Goal: Task Accomplishment & Management: Manage account settings

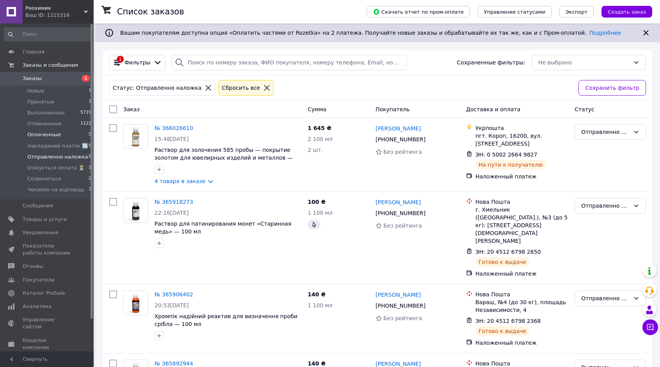
click at [54, 135] on span "Оплаченные" at bounding box center [44, 134] width 34 height 7
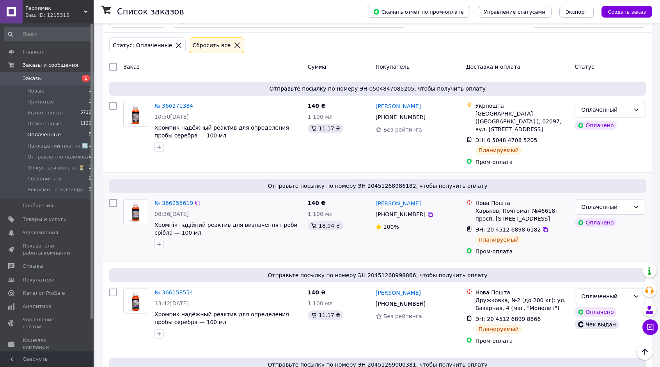
scroll to position [37, 0]
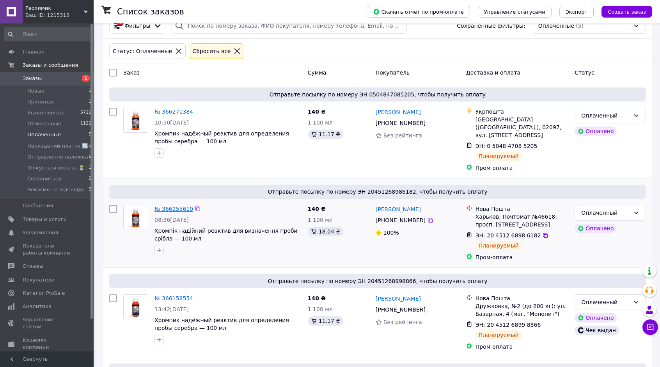
click at [164, 206] on link "№ 366255619" at bounding box center [174, 209] width 39 height 6
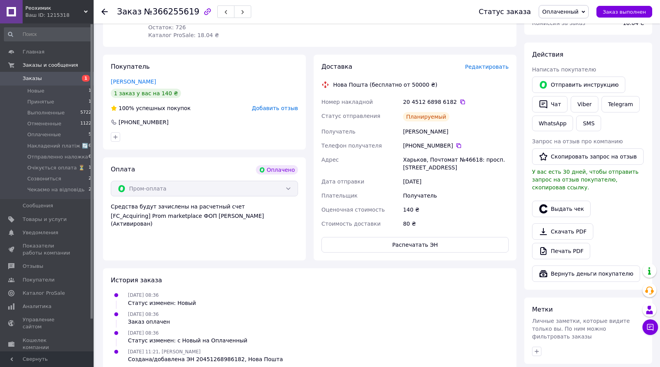
scroll to position [117, 0]
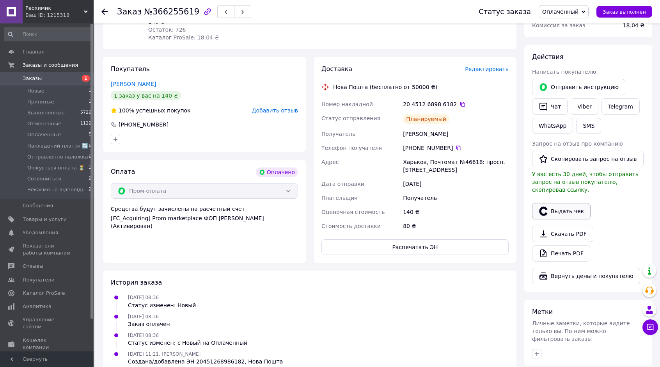
click at [570, 203] on button "Выдать чек" at bounding box center [561, 211] width 59 height 16
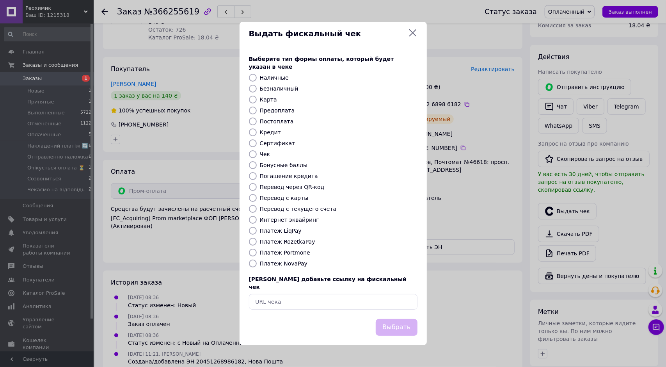
click at [279, 217] on label "Интернет эквайринг" at bounding box center [289, 220] width 59 height 6
click at [257, 217] on input "Интернет эквайринг" at bounding box center [253, 220] width 8 height 8
radio input "true"
click at [407, 322] on button "Выбрать" at bounding box center [396, 327] width 41 height 17
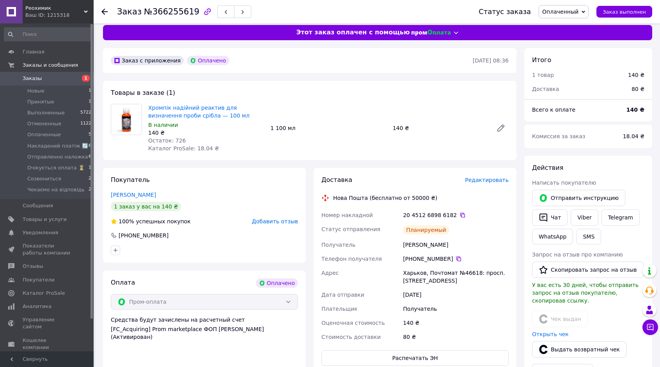
scroll to position [0, 0]
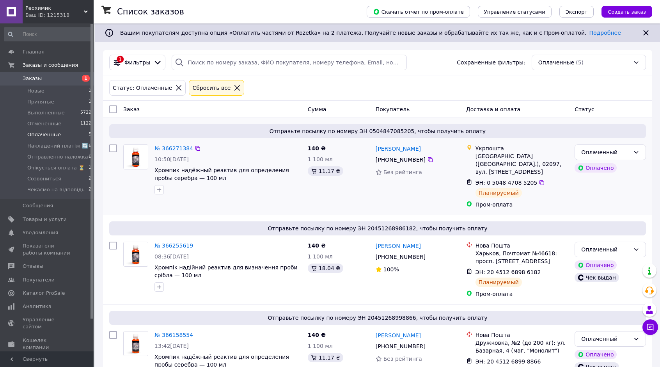
click at [182, 147] on link "№ 366271384" at bounding box center [174, 148] width 39 height 6
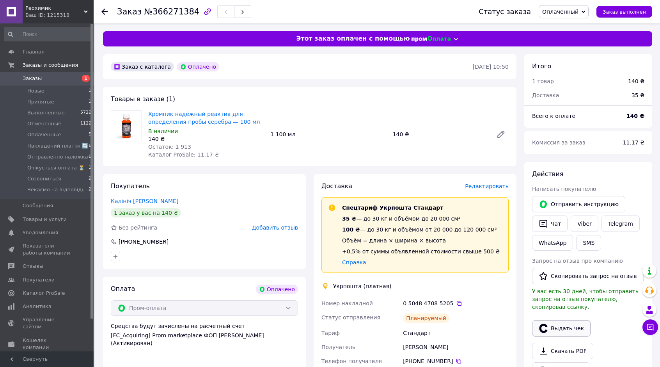
click at [561, 320] on button "Выдать чек" at bounding box center [561, 328] width 59 height 16
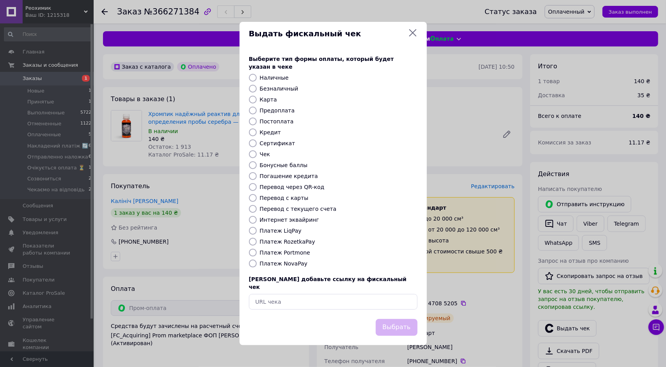
click at [262, 220] on label "Интернет эквайринг" at bounding box center [289, 220] width 59 height 6
click at [257, 220] on input "Интернет эквайринг" at bounding box center [253, 220] width 8 height 8
radio input "true"
click at [403, 323] on button "Выбрать" at bounding box center [396, 327] width 41 height 17
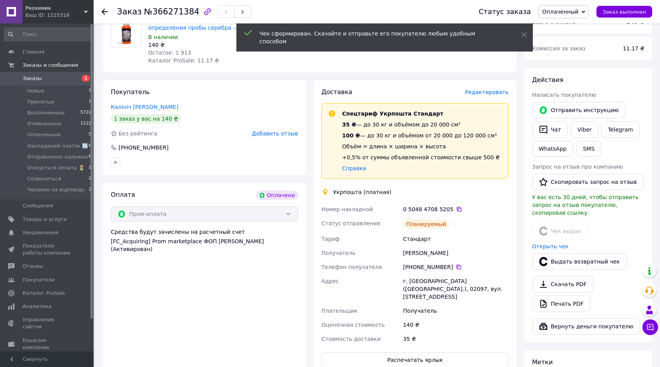
scroll to position [117, 0]
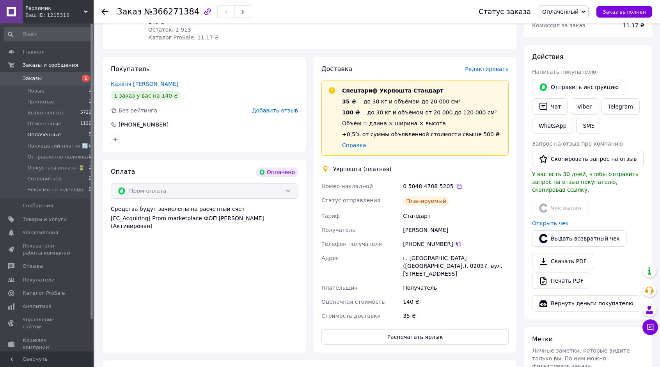
click at [64, 135] on li "Оплаченные 5" at bounding box center [48, 134] width 96 height 11
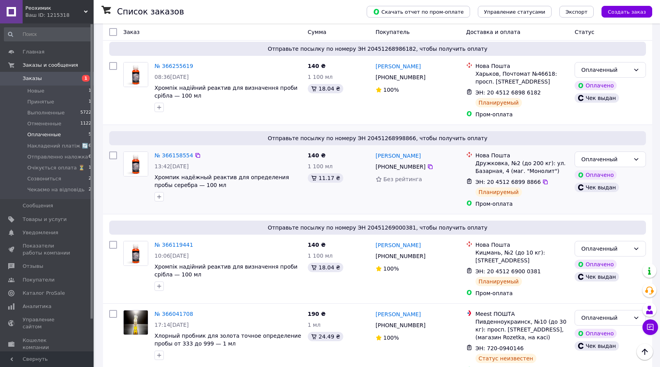
scroll to position [193, 0]
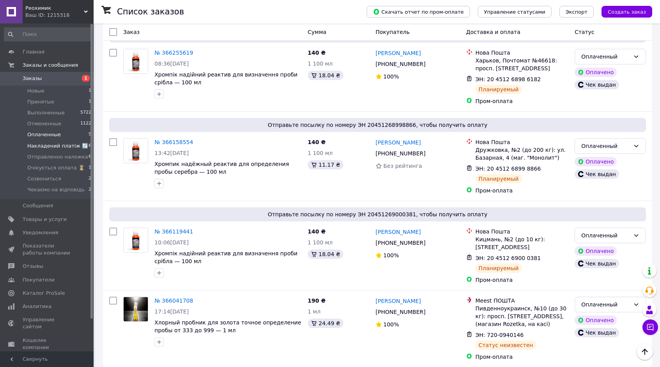
click at [64, 148] on span "Накладений платіж 🔄" at bounding box center [57, 145] width 61 height 7
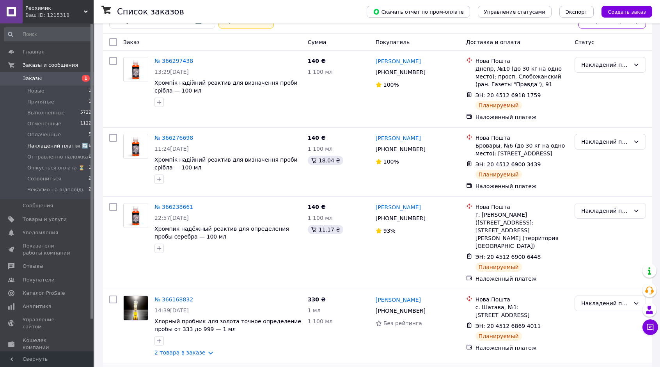
scroll to position [182, 0]
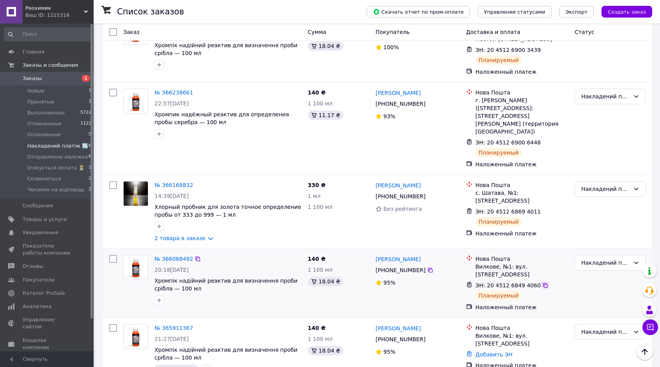
click at [543, 282] on icon at bounding box center [546, 285] width 6 height 6
click at [115, 255] on input "checkbox" at bounding box center [113, 259] width 8 height 8
checkbox input "true"
click at [112, 324] on input "checkbox" at bounding box center [113, 328] width 8 height 8
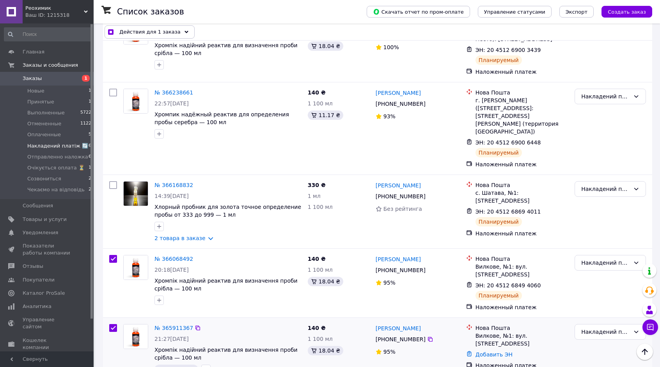
checkbox input "true"
click at [543, 282] on icon at bounding box center [546, 285] width 6 height 6
click at [543, 208] on icon at bounding box center [546, 211] width 6 height 6
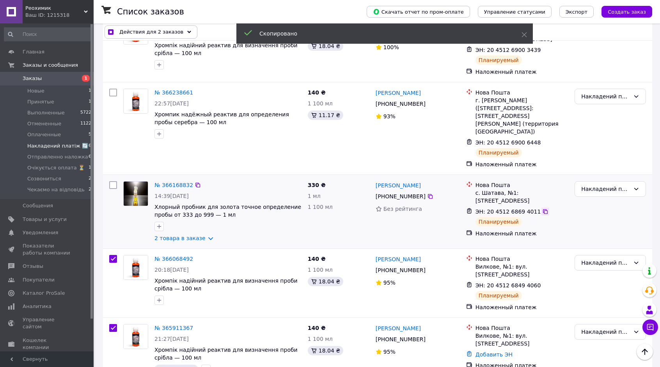
checkbox input "true"
click at [115, 181] on input "checkbox" at bounding box center [113, 185] width 8 height 8
checkbox input "true"
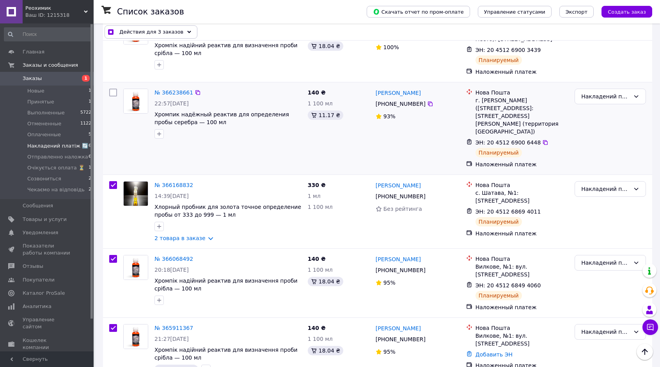
click at [117, 93] on div at bounding box center [113, 128] width 14 height 86
checkbox input "true"
click at [116, 92] on input "checkbox" at bounding box center [113, 93] width 8 height 8
checkbox input "true"
click at [543, 139] on icon at bounding box center [546, 142] width 6 height 6
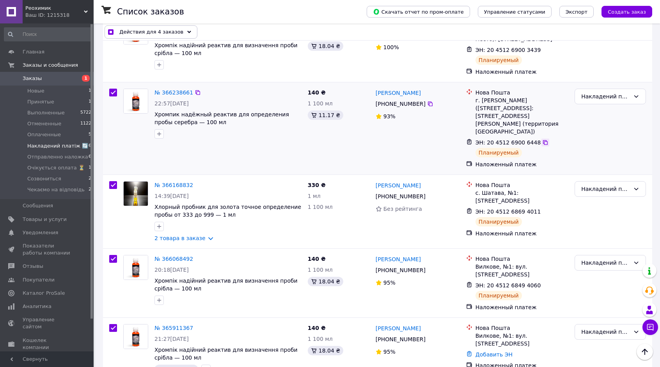
checkbox input "true"
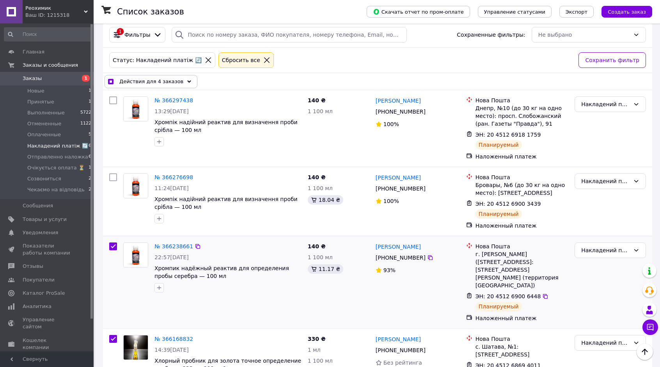
scroll to position [25, 0]
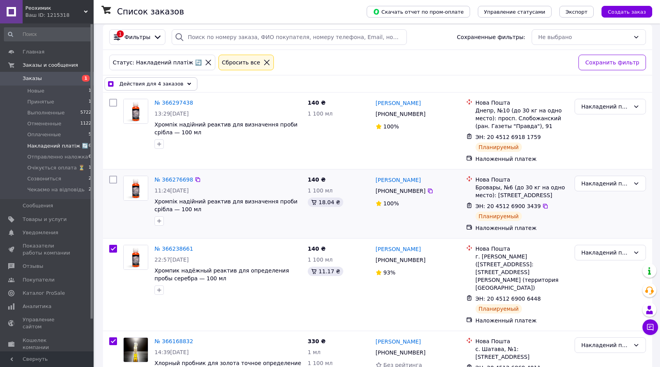
click at [114, 178] on input "checkbox" at bounding box center [113, 180] width 8 height 8
checkbox input "true"
click at [543, 207] on icon at bounding box center [546, 206] width 6 height 6
checkbox input "true"
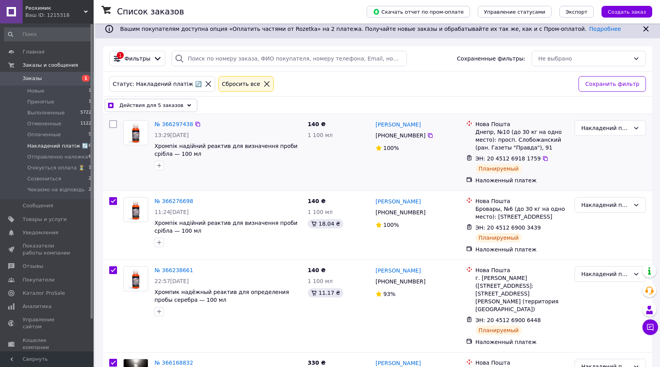
scroll to position [0, 0]
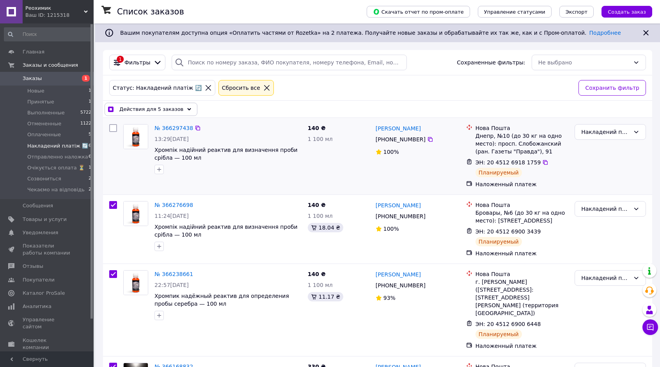
click at [112, 127] on input "checkbox" at bounding box center [113, 128] width 8 height 8
click at [543, 162] on icon at bounding box center [546, 162] width 6 height 6
click at [67, 168] on span "Очікується оплата ⏳" at bounding box center [55, 167] width 57 height 7
checkbox input "false"
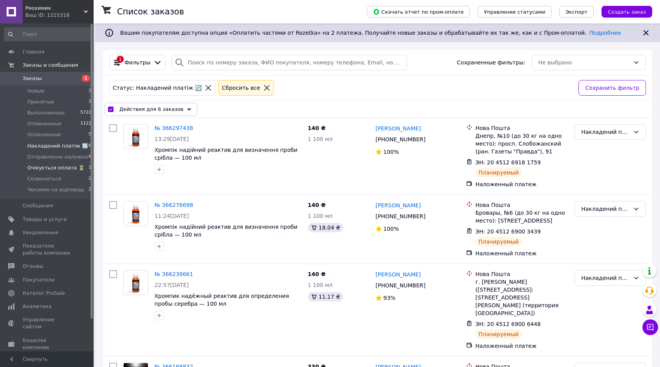
checkbox input "false"
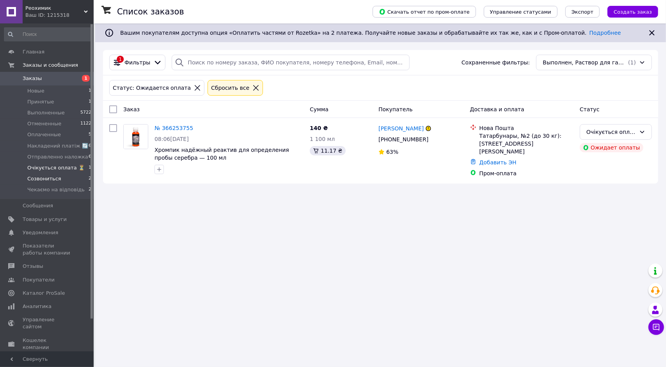
click at [51, 180] on span "Созвониться" at bounding box center [44, 178] width 34 height 7
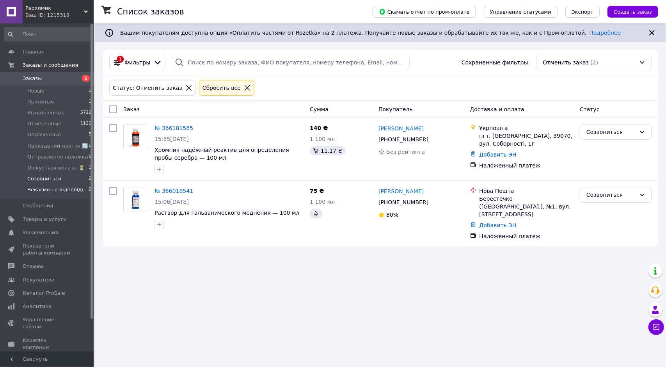
click at [35, 191] on span "Чекаємо на відповідь" at bounding box center [55, 189] width 57 height 7
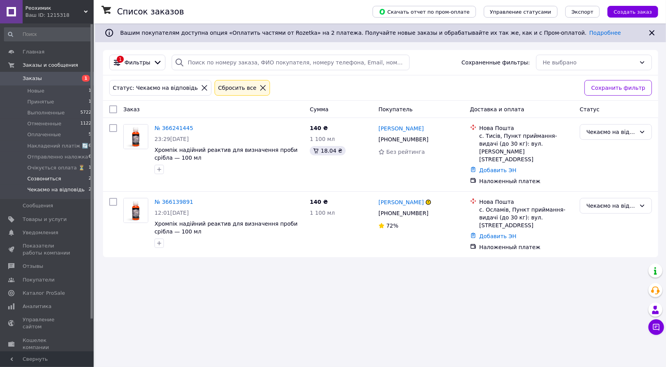
click at [48, 182] on span "Созвониться" at bounding box center [44, 178] width 34 height 7
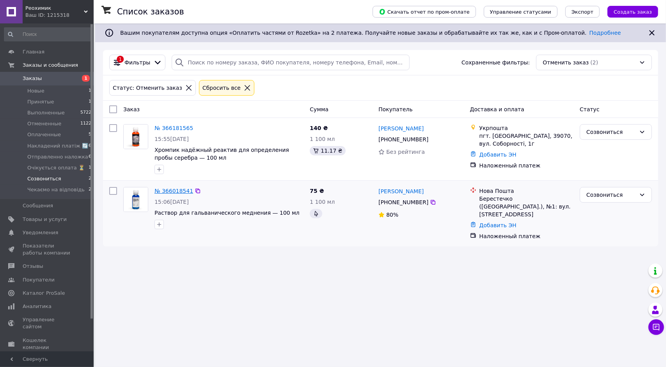
click at [166, 192] on link "№ 366018541" at bounding box center [174, 191] width 39 height 6
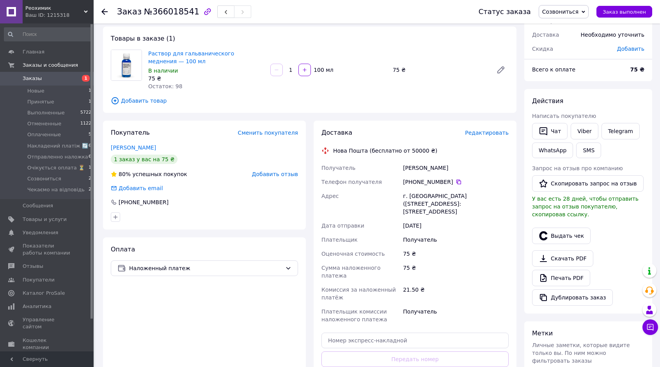
scroll to position [39, 0]
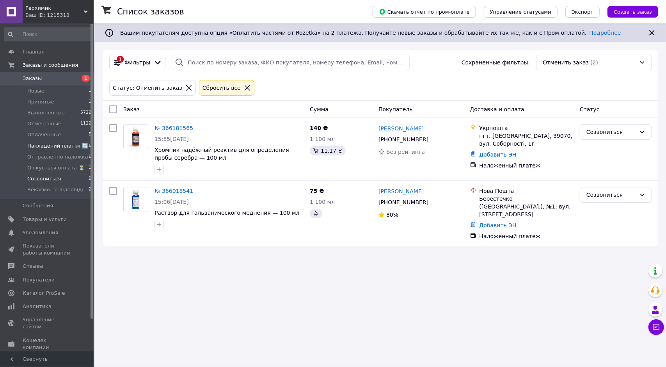
click at [60, 150] on li "Накладений платіж 🔄 6" at bounding box center [48, 146] width 96 height 11
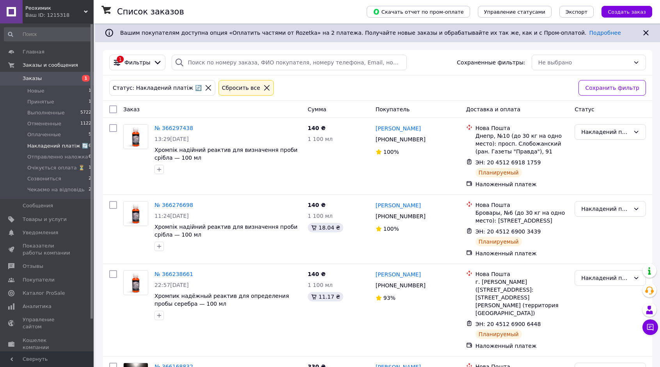
click at [206, 87] on icon at bounding box center [208, 87] width 5 height 5
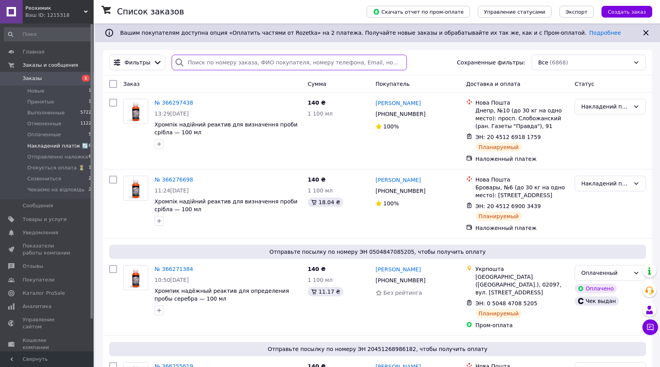
paste input "[PHONE_NUMBER]"
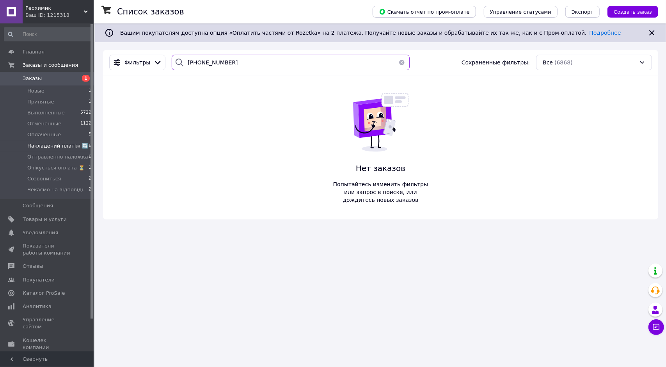
type input "[PHONE_NUMBER]"
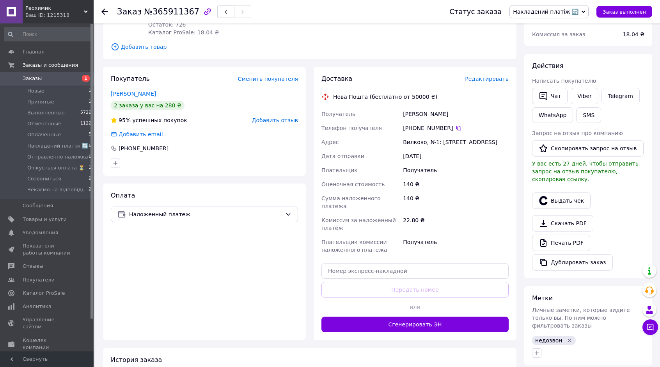
scroll to position [117, 0]
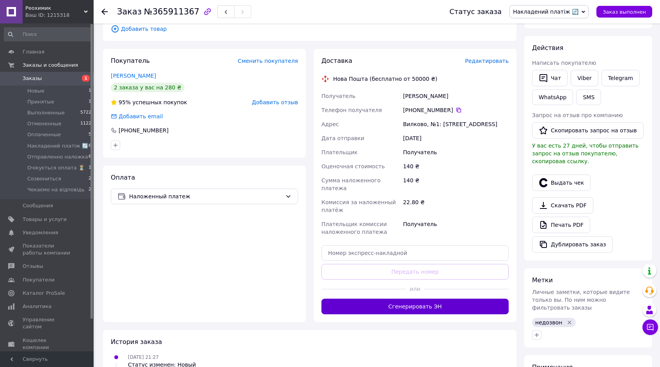
click at [470, 304] on button "Сгенерировать ЭН" at bounding box center [415, 307] width 187 height 16
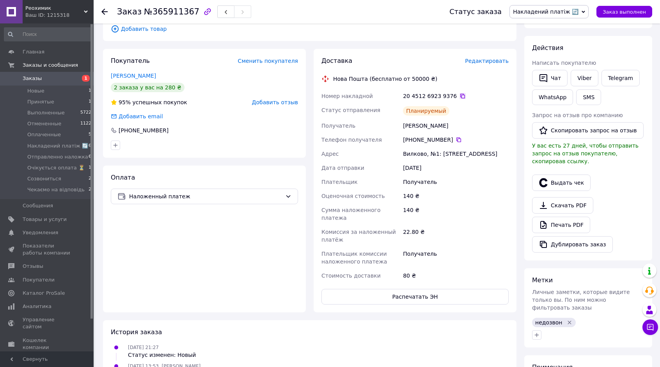
click at [460, 98] on icon at bounding box center [463, 96] width 6 height 6
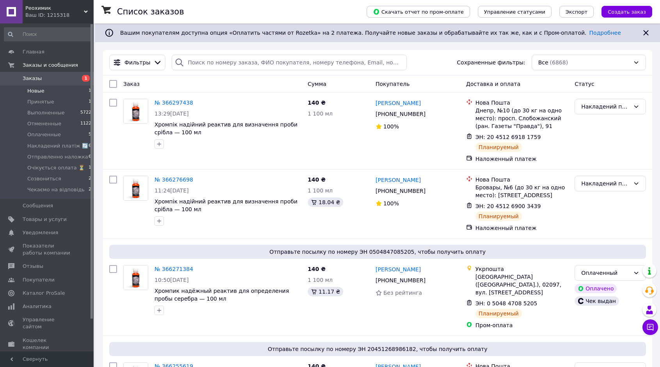
click at [40, 92] on span "Новые" at bounding box center [35, 90] width 17 height 7
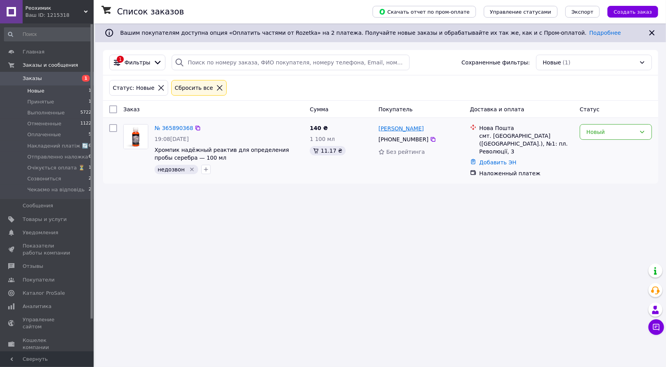
click at [416, 132] on link "[PERSON_NAME]" at bounding box center [401, 129] width 45 height 8
drag, startPoint x: 175, startPoint y: 141, endPoint x: 170, endPoint y: 141, distance: 5.1
click at [170, 141] on span "19:08[DATE]" at bounding box center [172, 139] width 34 height 6
